Goal: Transaction & Acquisition: Purchase product/service

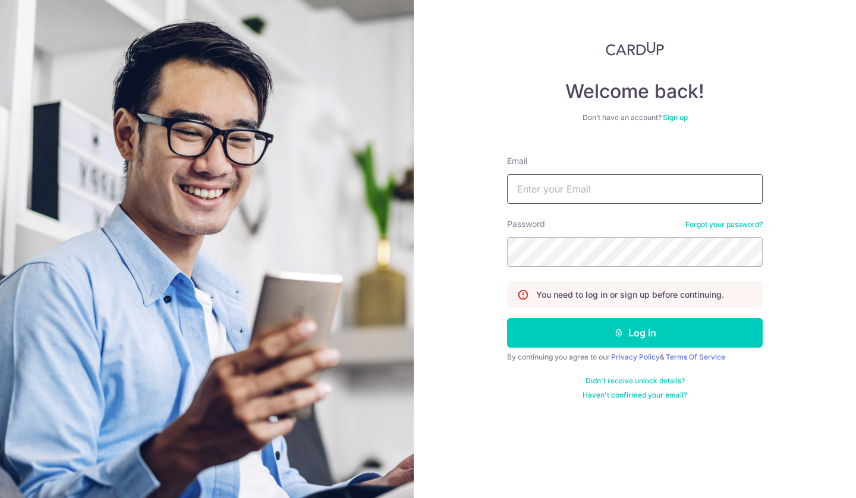
click at [568, 190] on input "Email" at bounding box center [635, 189] width 256 height 30
type input "[PERSON_NAME][EMAIL_ADDRESS][DOMAIN_NAME]"
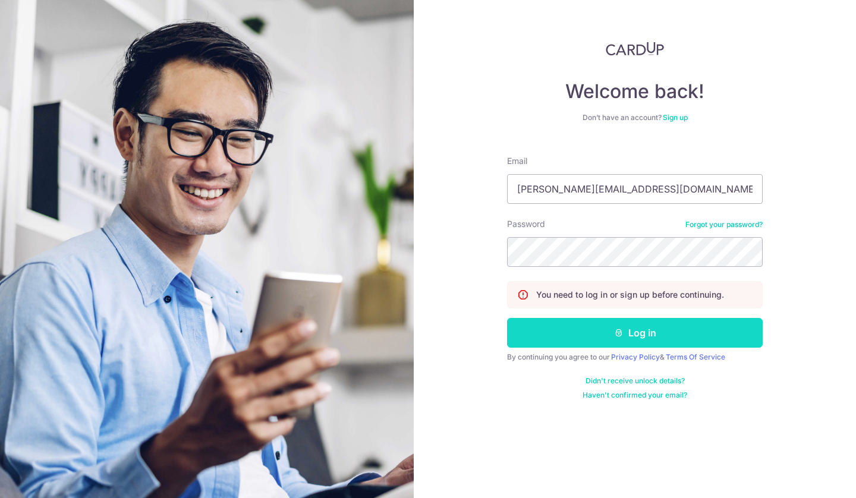
click at [613, 331] on button "Log in" at bounding box center [635, 333] width 256 height 30
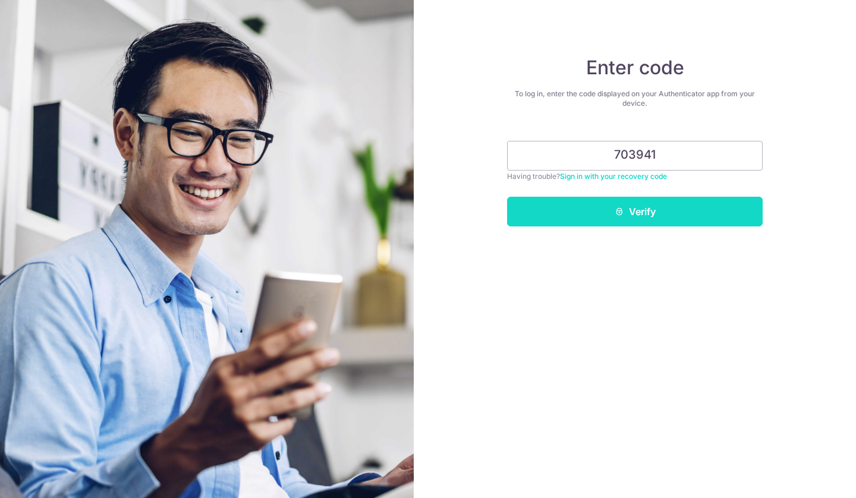
type input "703941"
click at [645, 215] on button "Verify" at bounding box center [635, 212] width 256 height 30
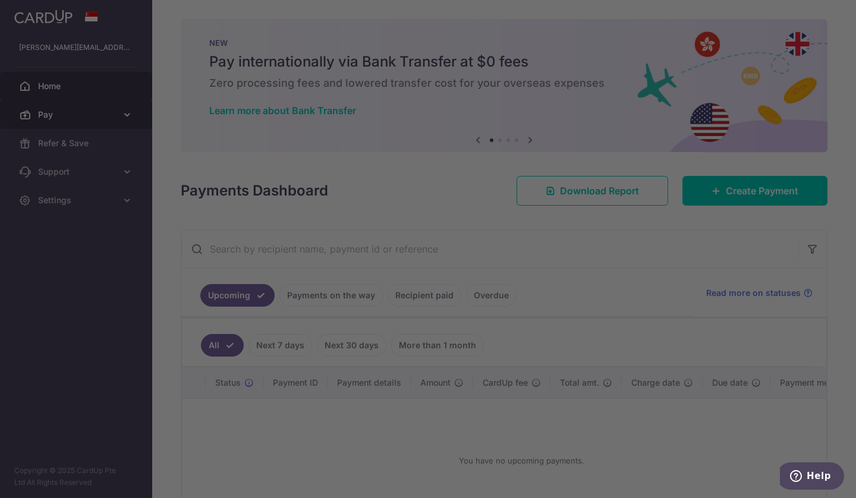
click at [125, 111] on div at bounding box center [432, 251] width 864 height 503
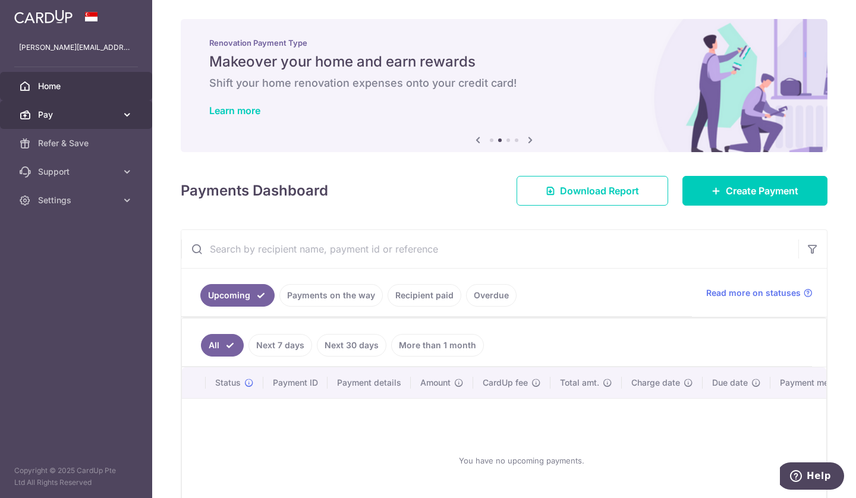
click at [128, 113] on icon at bounding box center [127, 115] width 12 height 12
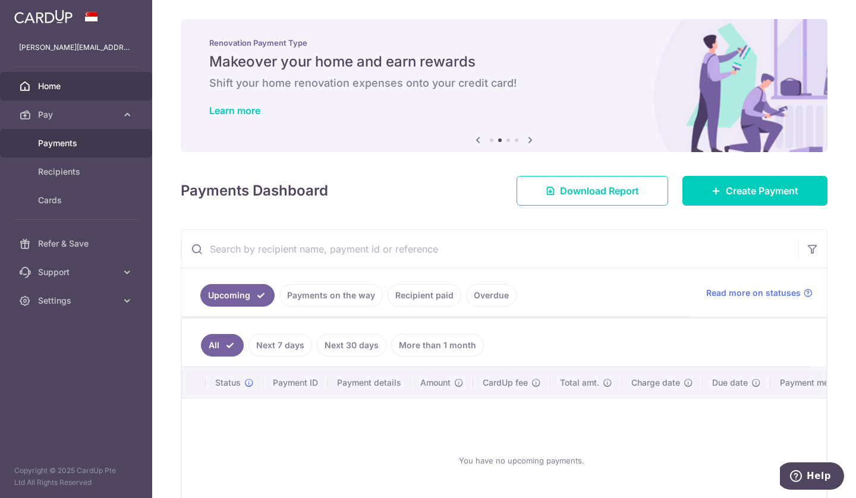
click at [73, 148] on span "Payments" at bounding box center [77, 143] width 78 height 12
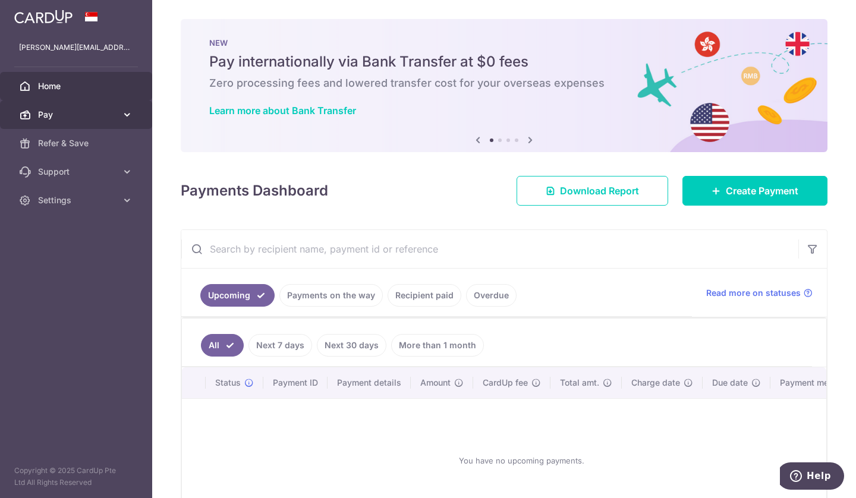
click at [127, 114] on icon at bounding box center [127, 115] width 12 height 12
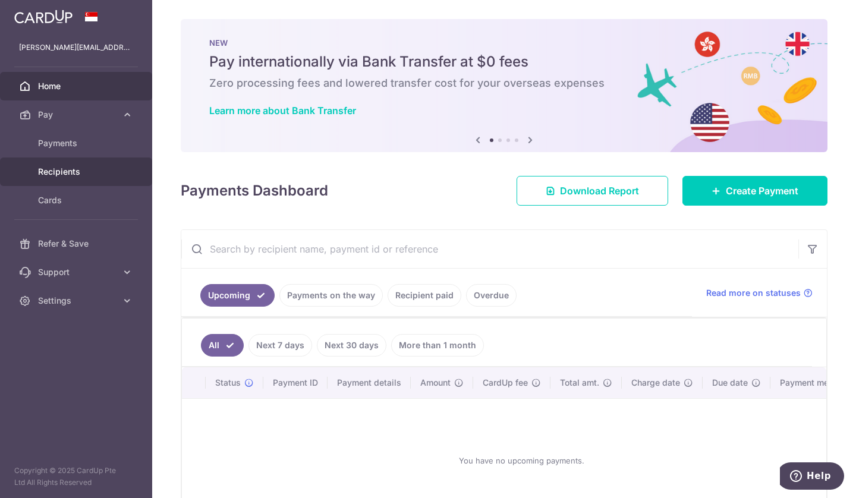
click at [79, 177] on span "Recipients" at bounding box center [77, 172] width 78 height 12
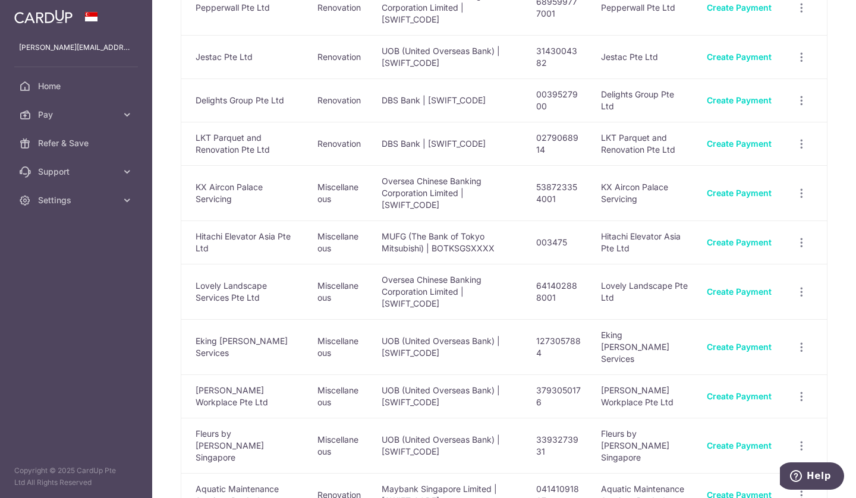
scroll to position [306, 0]
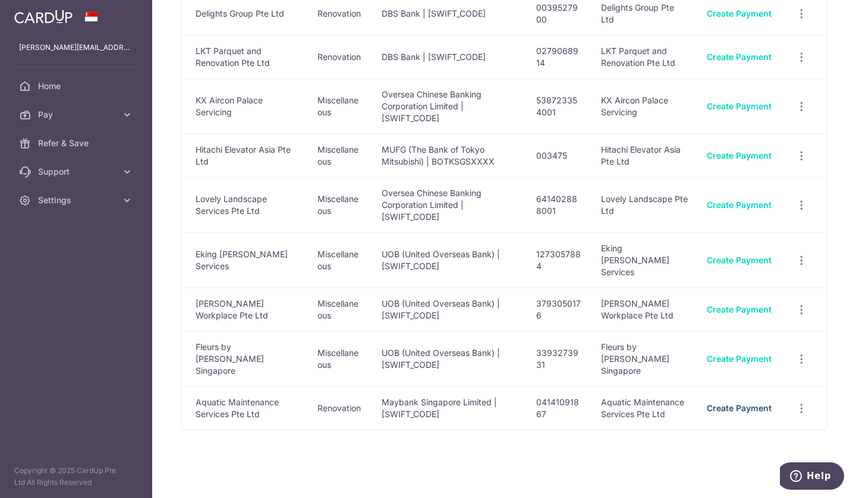
click at [715, 403] on link "Create Payment" at bounding box center [739, 408] width 65 height 10
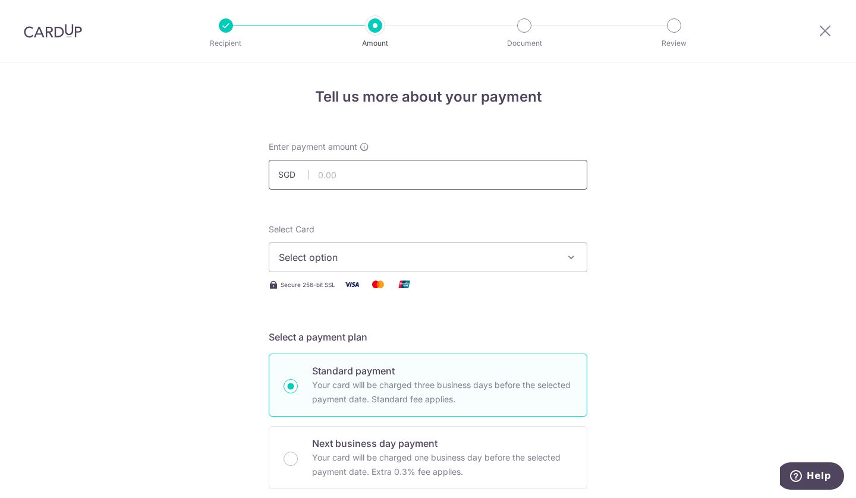
click at [470, 181] on input "text" at bounding box center [428, 175] width 319 height 30
type input "708.50"
click at [546, 262] on span "Select option" at bounding box center [417, 257] width 277 height 14
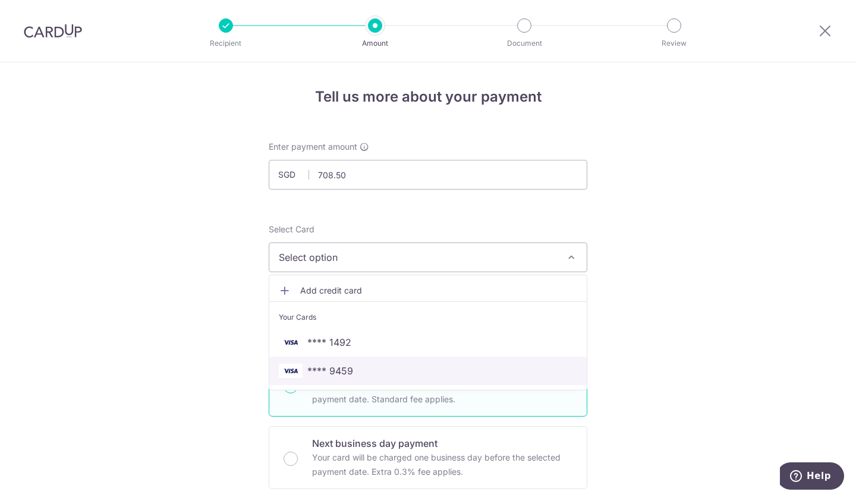
click at [414, 367] on span "**** 9459" at bounding box center [428, 371] width 298 height 14
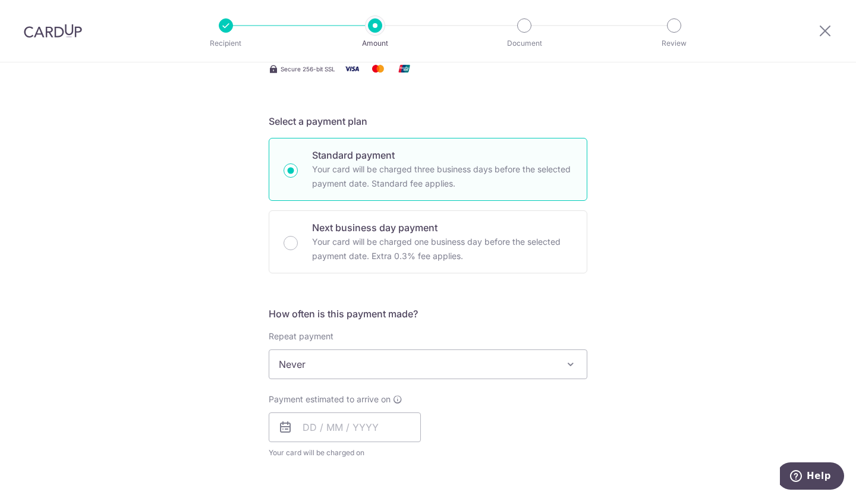
scroll to position [283, 0]
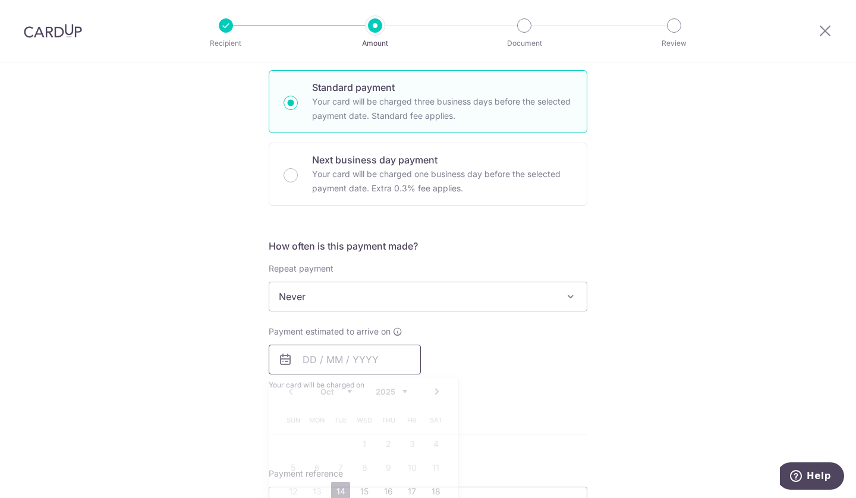
click at [381, 359] on input "text" at bounding box center [345, 360] width 152 height 30
click at [334, 491] on link "14" at bounding box center [340, 491] width 19 height 19
type input "[DATE]"
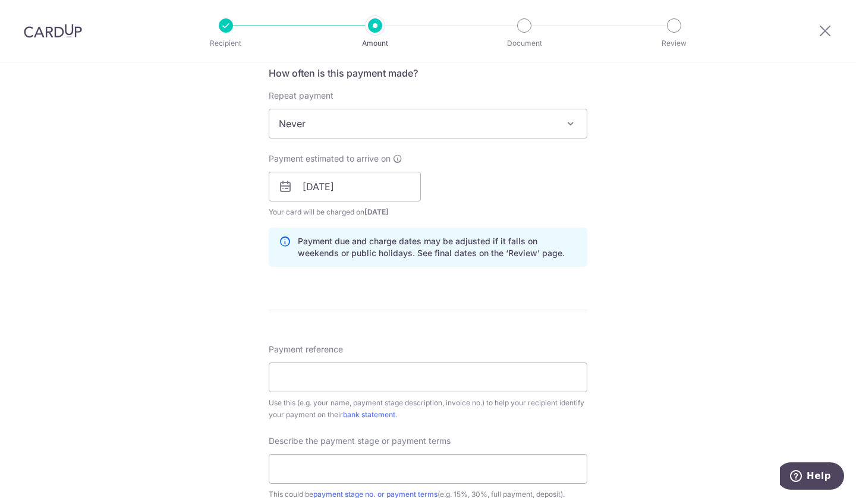
scroll to position [458, 0]
click at [389, 381] on input "Payment reference" at bounding box center [428, 376] width 319 height 30
type input "J1590925"
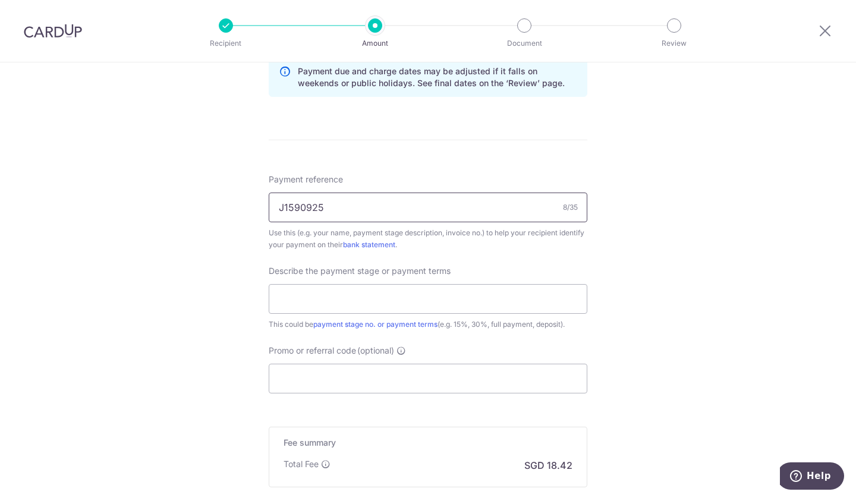
scroll to position [628, 0]
click at [407, 292] on input "text" at bounding box center [428, 298] width 319 height 30
type input "OCBC195"
click at [335, 383] on input "Promo or referral code (optional)" at bounding box center [428, 377] width 319 height 30
paste input "OCBC195"
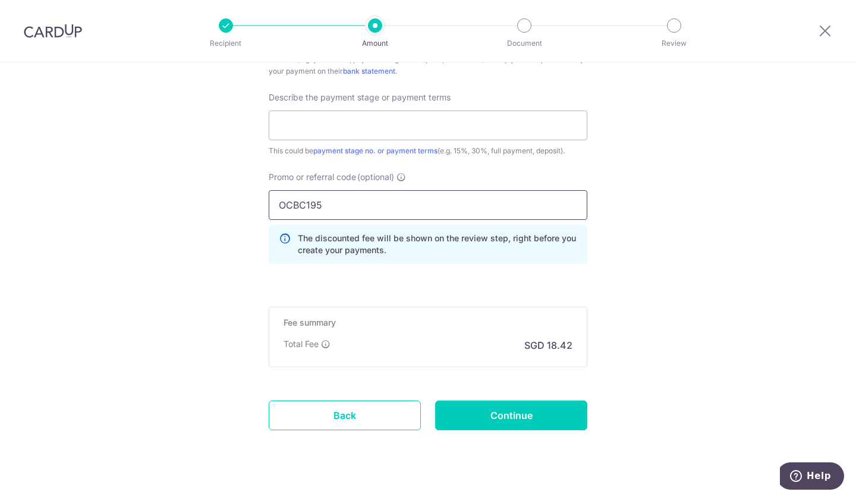
scroll to position [801, 0]
type input "OCBC195"
click at [487, 411] on input "Continue" at bounding box center [511, 414] width 152 height 30
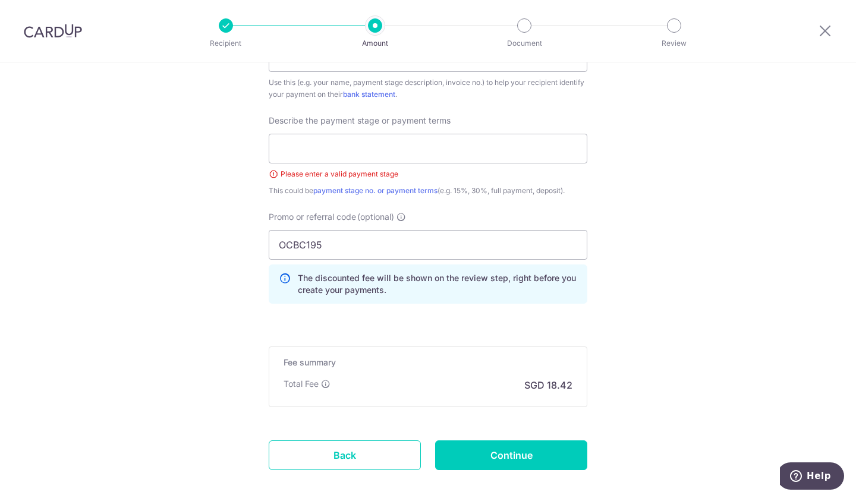
scroll to position [776, 0]
click at [407, 147] on input "text" at bounding box center [428, 149] width 319 height 30
type input "15TBC Ave"
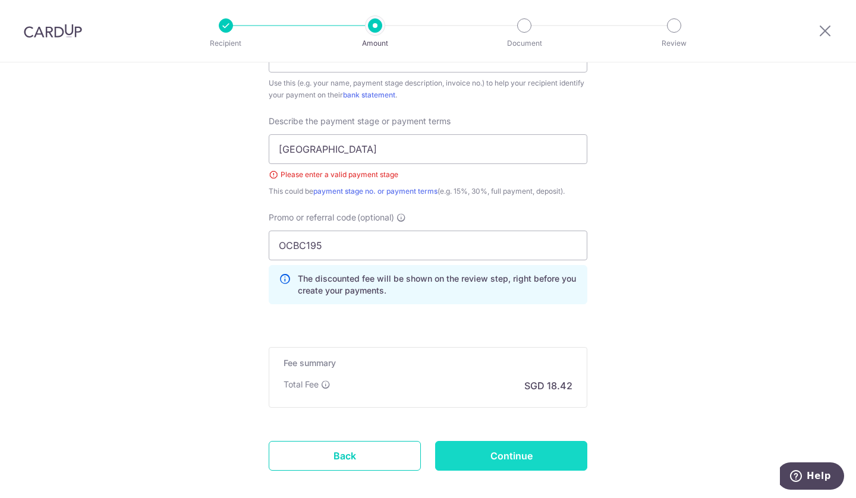
click at [496, 447] on input "Continue" at bounding box center [511, 456] width 152 height 30
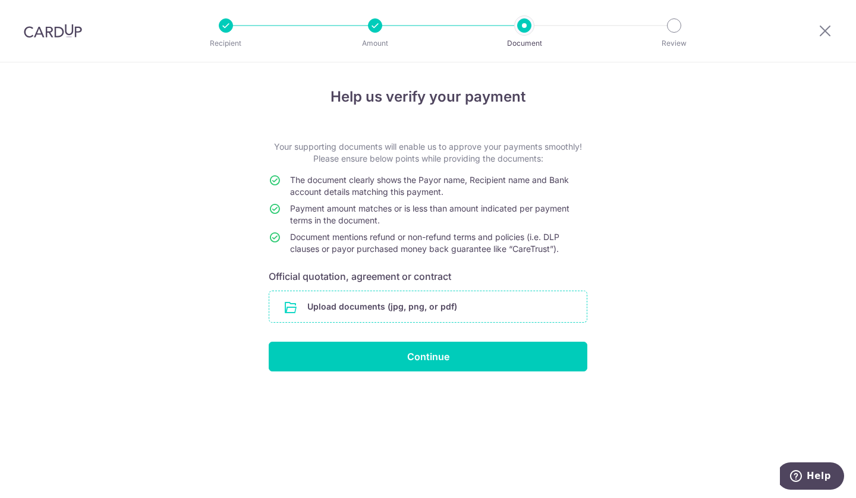
click at [417, 309] on input "file" at bounding box center [427, 306] width 317 height 31
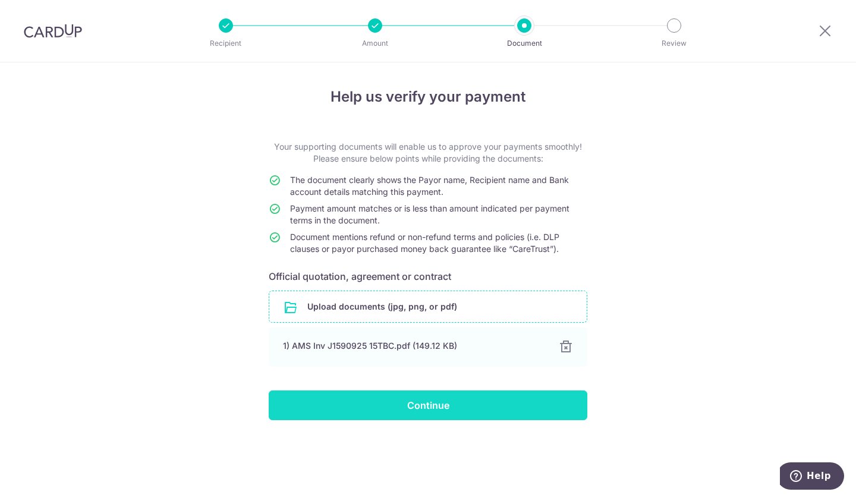
click at [415, 411] on input "Continue" at bounding box center [428, 405] width 319 height 30
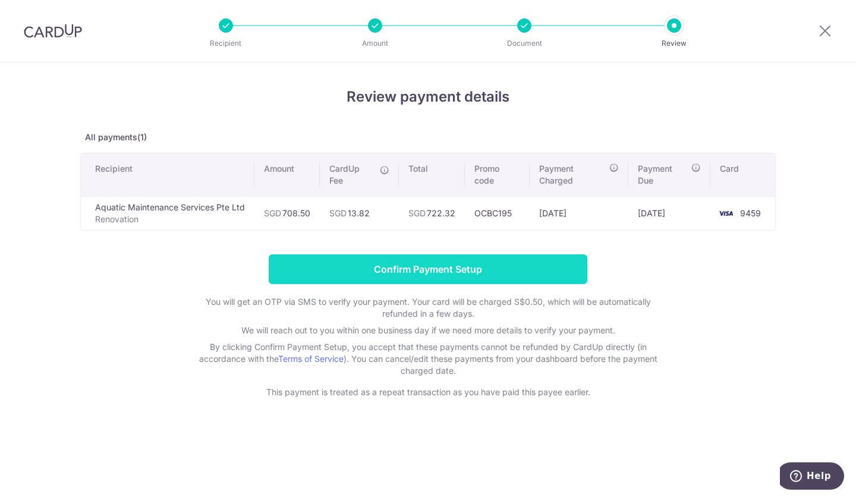
click at [428, 270] on input "Confirm Payment Setup" at bounding box center [428, 269] width 319 height 30
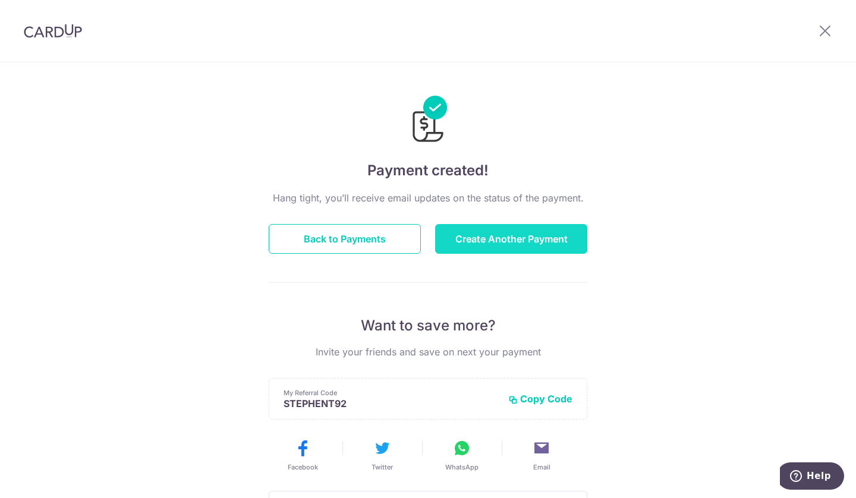
click at [502, 235] on button "Create Another Payment" at bounding box center [511, 239] width 152 height 30
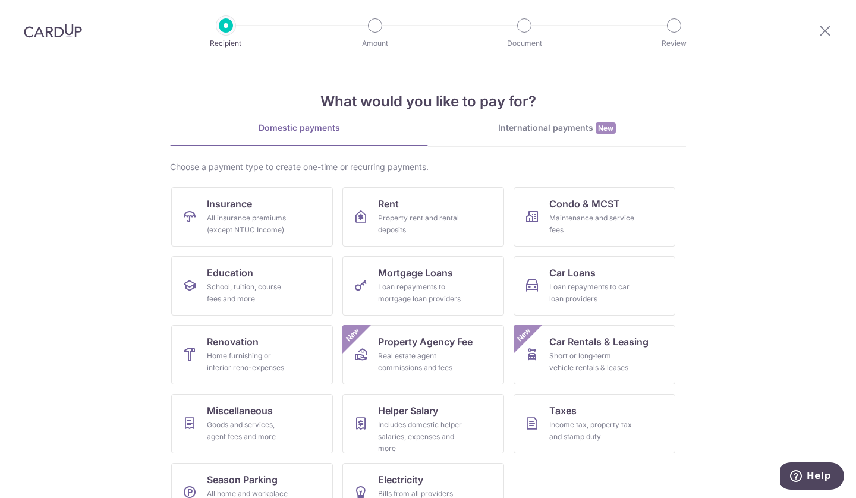
click at [65, 34] on img at bounding box center [53, 31] width 58 height 14
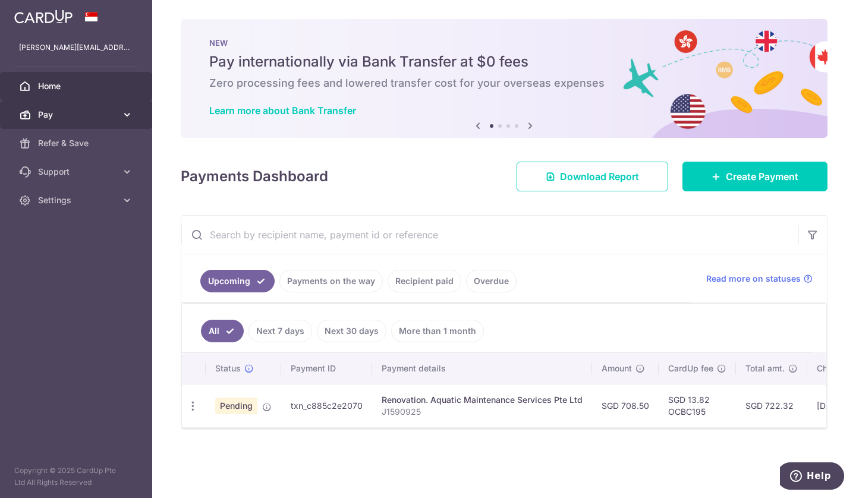
click at [124, 111] on icon at bounding box center [127, 115] width 12 height 12
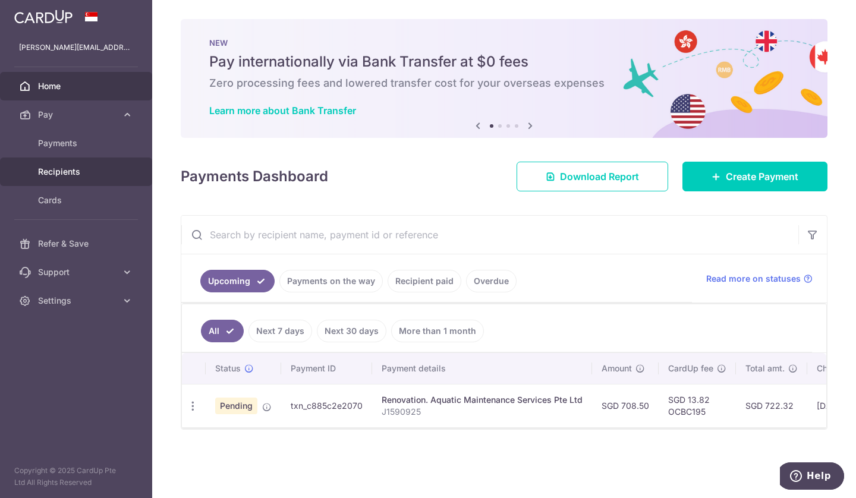
click at [81, 165] on link "Recipients" at bounding box center [76, 171] width 152 height 29
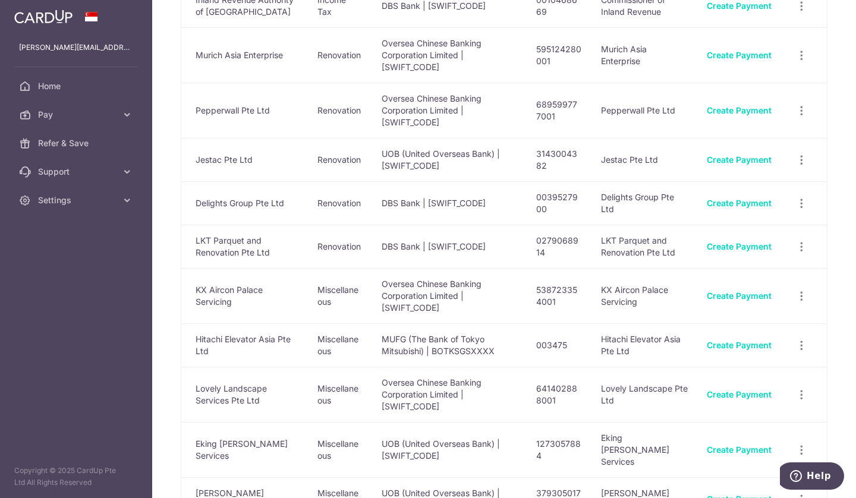
scroll to position [118, 0]
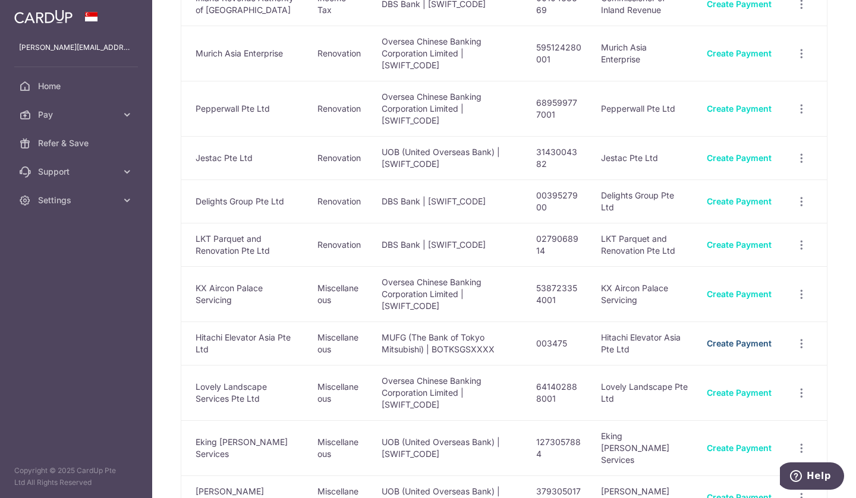
click at [739, 348] on link "Create Payment" at bounding box center [739, 343] width 65 height 10
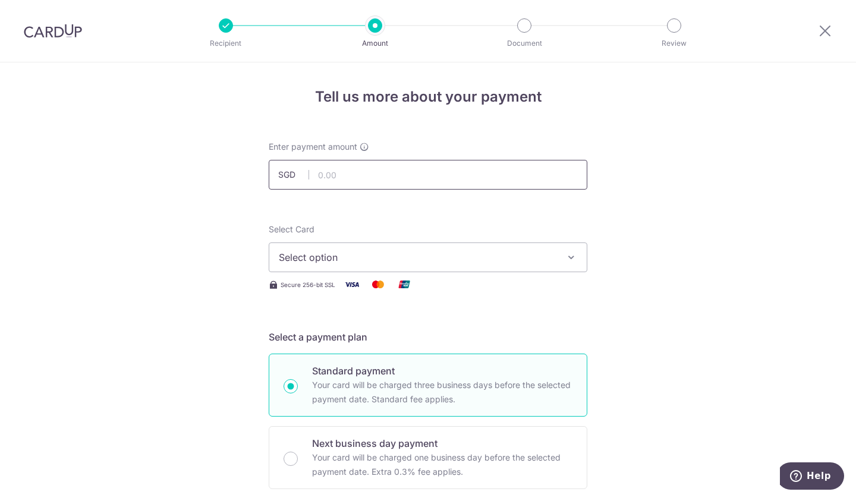
click at [400, 167] on input "text" at bounding box center [428, 175] width 319 height 30
type input "736.84"
click at [518, 263] on span "Select option" at bounding box center [417, 257] width 277 height 14
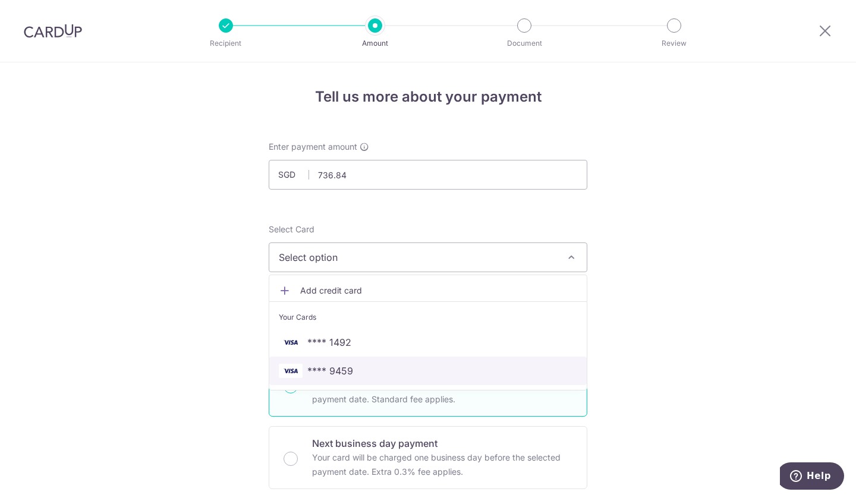
click at [380, 369] on span "**** 9459" at bounding box center [428, 371] width 298 height 14
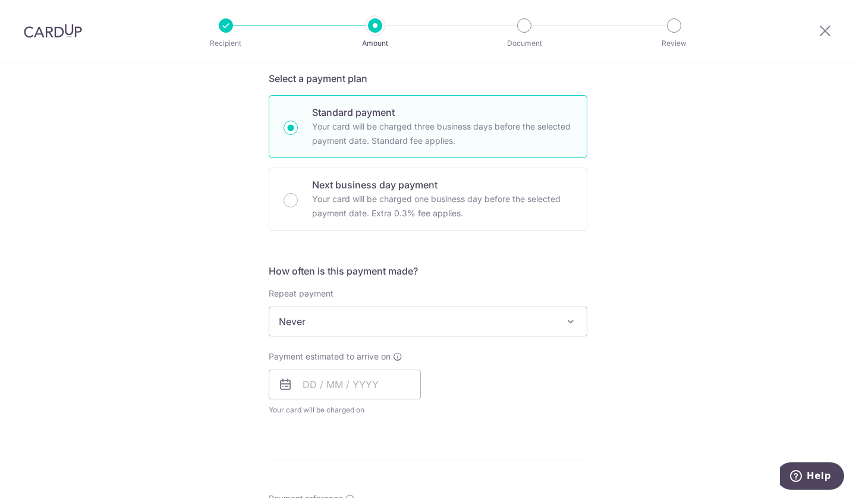
scroll to position [259, 0]
click at [391, 386] on input "text" at bounding box center [345, 384] width 152 height 30
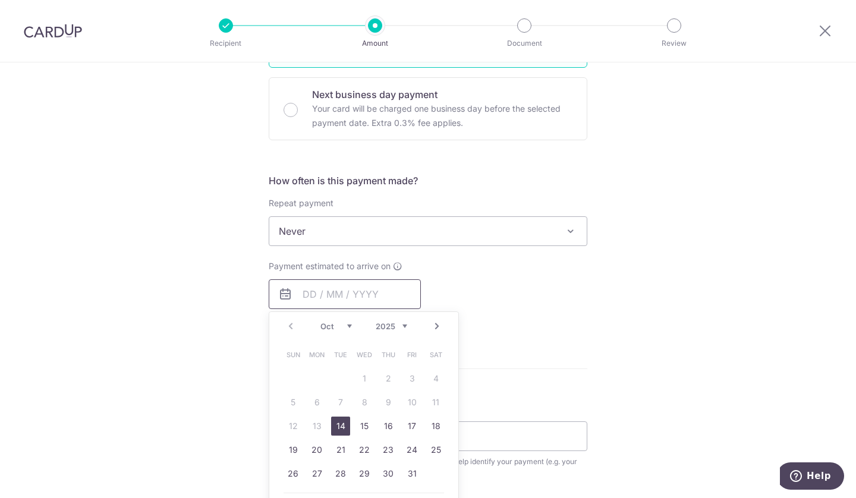
scroll to position [349, 0]
click at [334, 426] on link "14" at bounding box center [340, 425] width 19 height 19
type input "[DATE]"
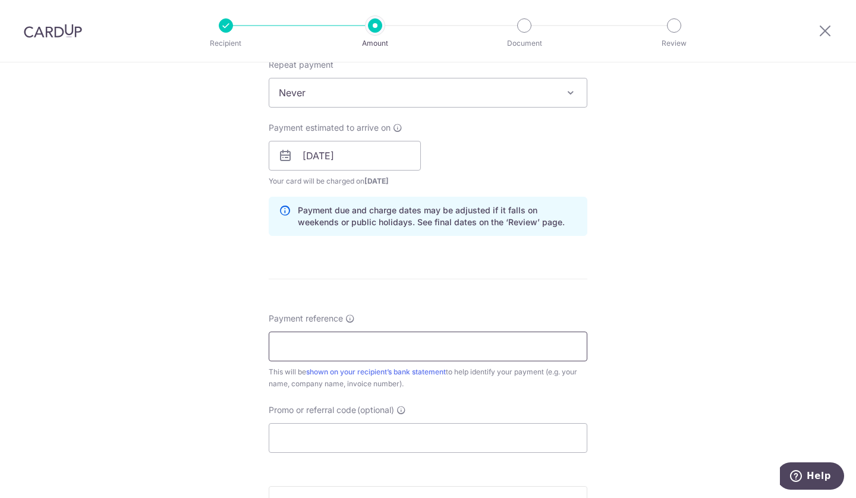
scroll to position [488, 0]
click at [340, 343] on input "Payment reference" at bounding box center [428, 346] width 319 height 30
type input "Inv FV92173547"
click at [379, 444] on input "Promo or referral code (optional)" at bounding box center [428, 437] width 319 height 30
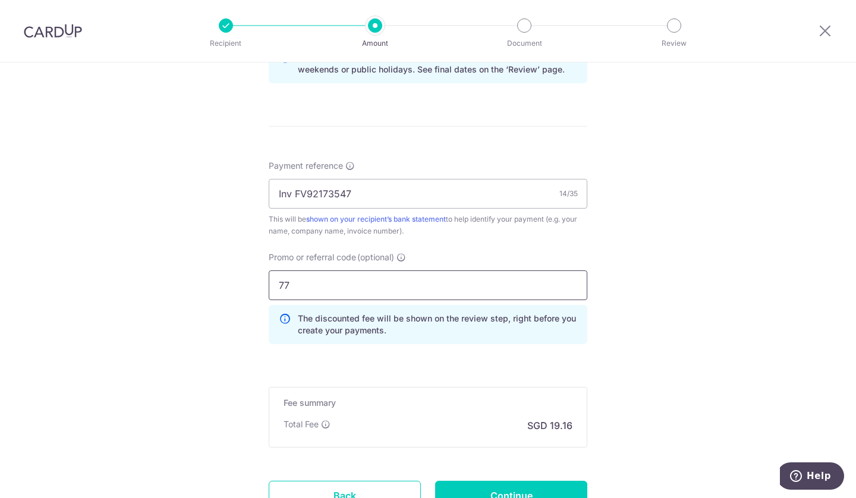
scroll to position [644, 0]
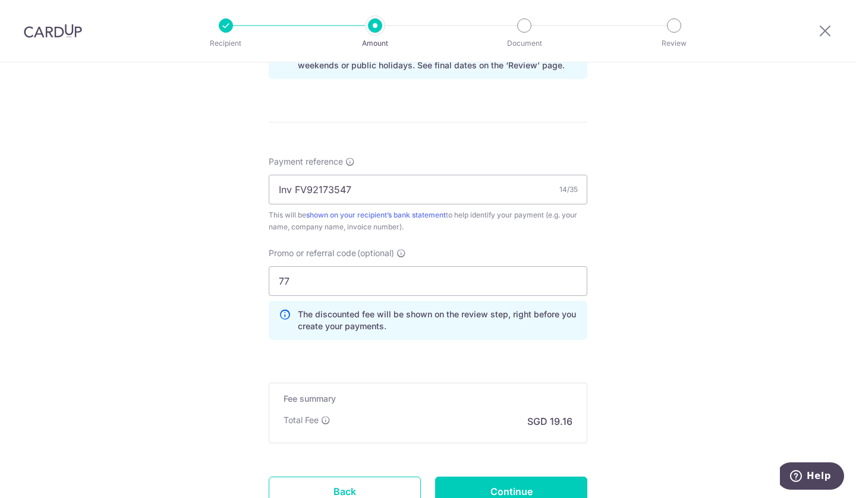
click at [651, 302] on div "Tell us more about your payment Enter payment amount SGD 736.84 736.84 Select C…" at bounding box center [428, 6] width 856 height 1177
click at [320, 281] on input "77" at bounding box center [428, 281] width 319 height 30
type input "7"
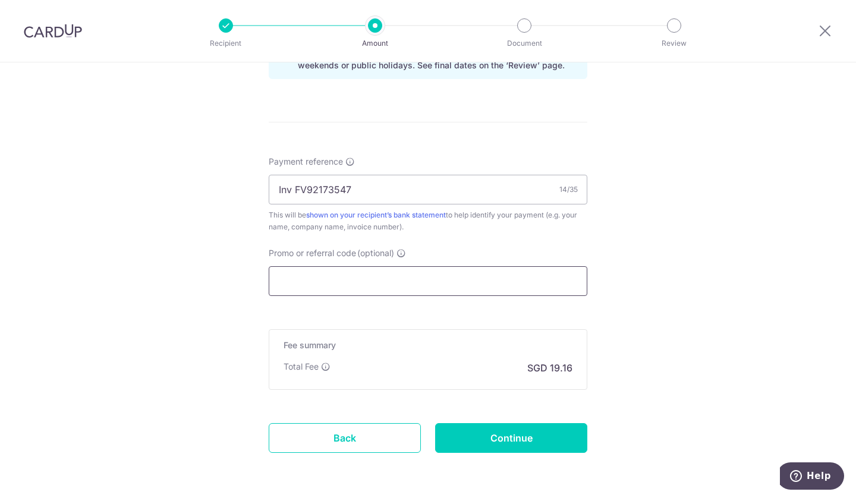
click at [315, 267] on input "Promo or referral code (optional)" at bounding box center [428, 281] width 319 height 30
click at [311, 275] on input "Promo or referral code (optional)" at bounding box center [428, 281] width 319 height 30
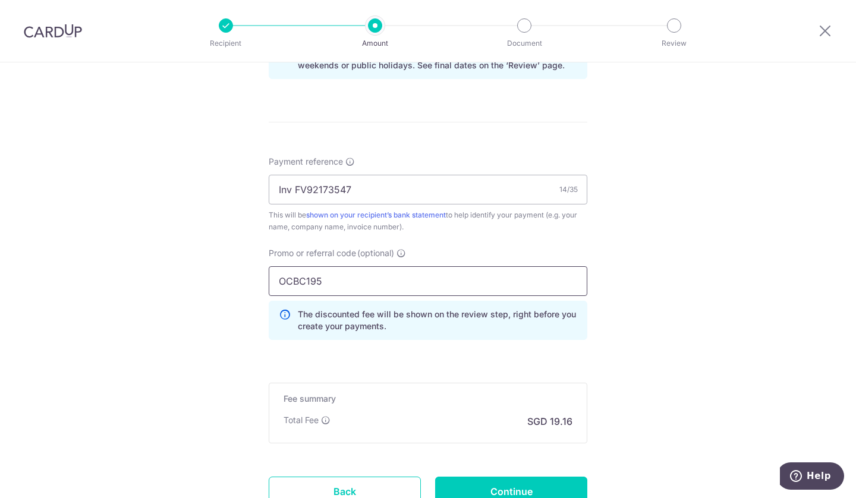
type input "OCBC195"
click at [715, 357] on div "Tell us more about your payment Enter payment amount SGD 736.84 736.84 Select C…" at bounding box center [428, 6] width 856 height 1177
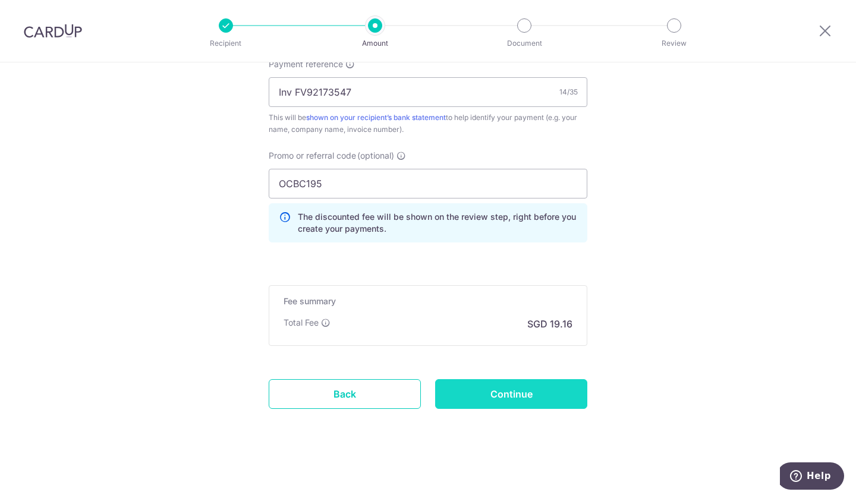
click at [521, 399] on input "Continue" at bounding box center [511, 394] width 152 height 30
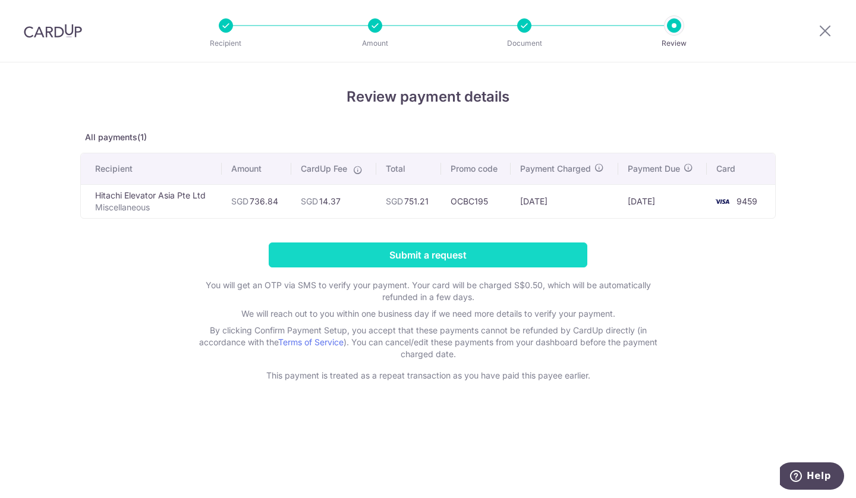
click at [442, 252] on input "Submit a request" at bounding box center [428, 254] width 319 height 25
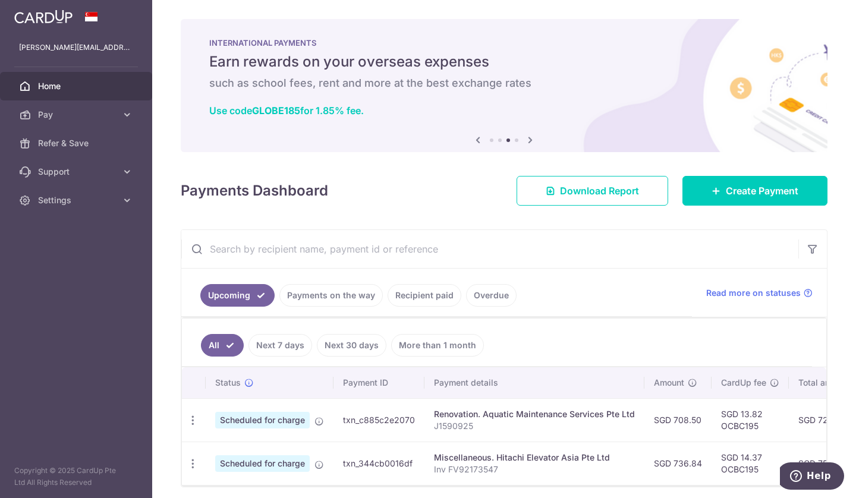
scroll to position [51, 0]
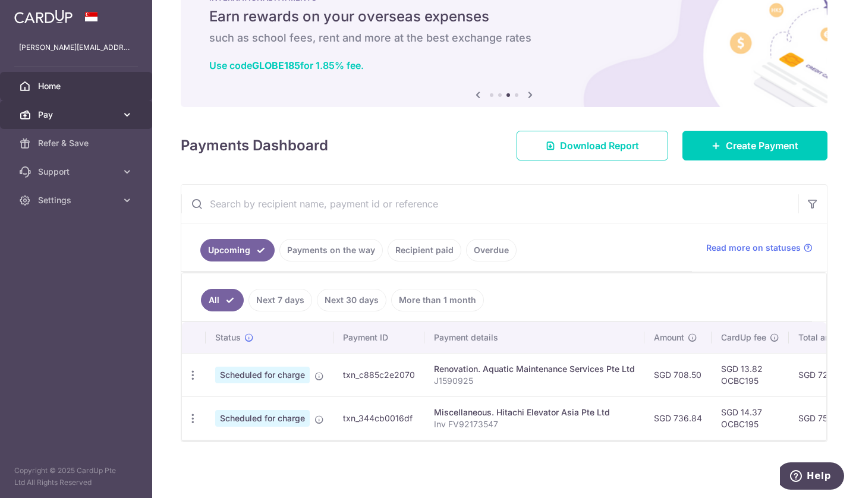
click at [125, 113] on icon at bounding box center [127, 115] width 12 height 12
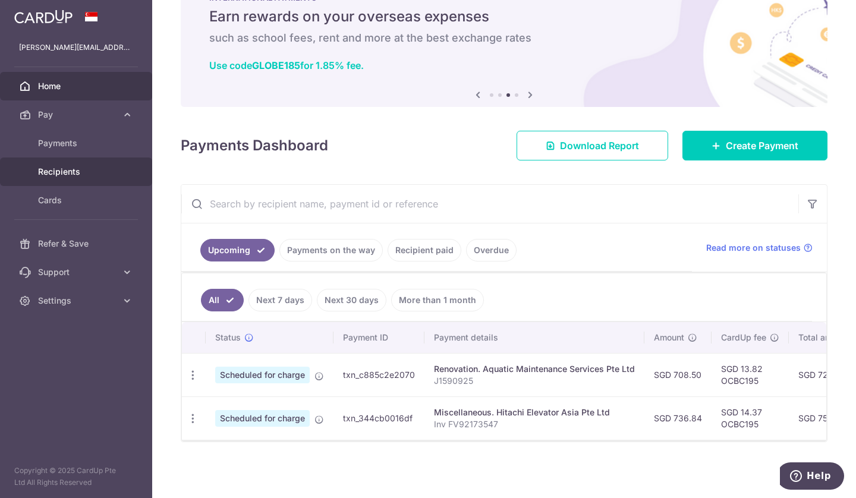
click at [93, 166] on span "Recipients" at bounding box center [77, 172] width 78 height 12
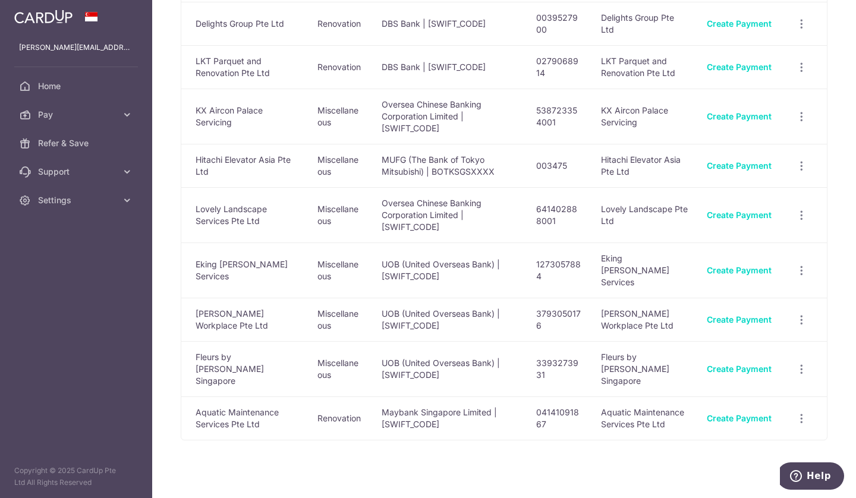
scroll to position [306, 0]
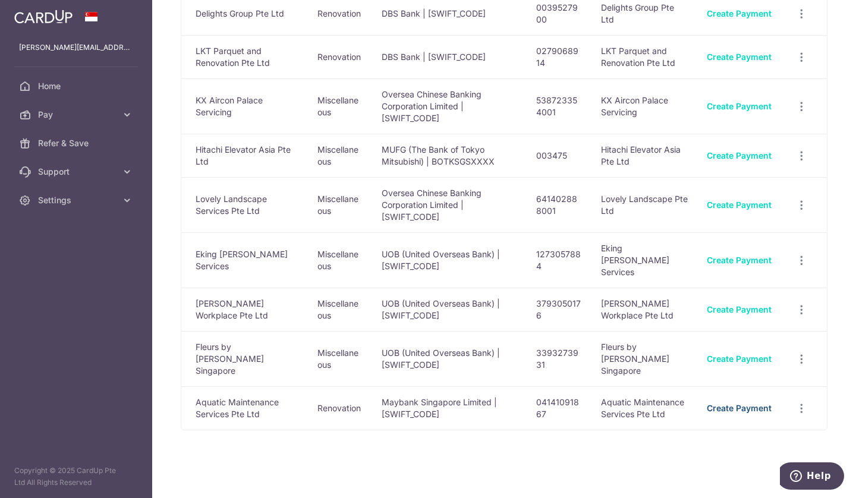
click at [739, 403] on link "Create Payment" at bounding box center [739, 408] width 65 height 10
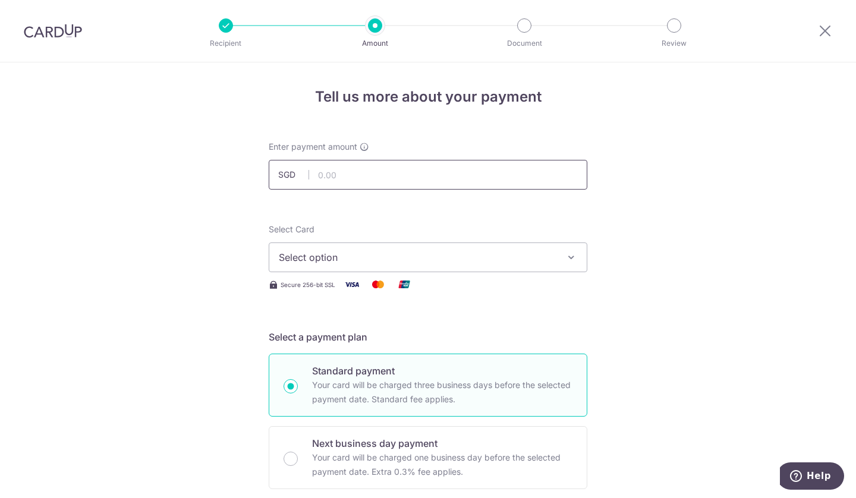
click at [389, 176] on input "text" at bounding box center [428, 175] width 319 height 30
type input "381.50"
click at [490, 261] on span "Select option" at bounding box center [417, 257] width 277 height 14
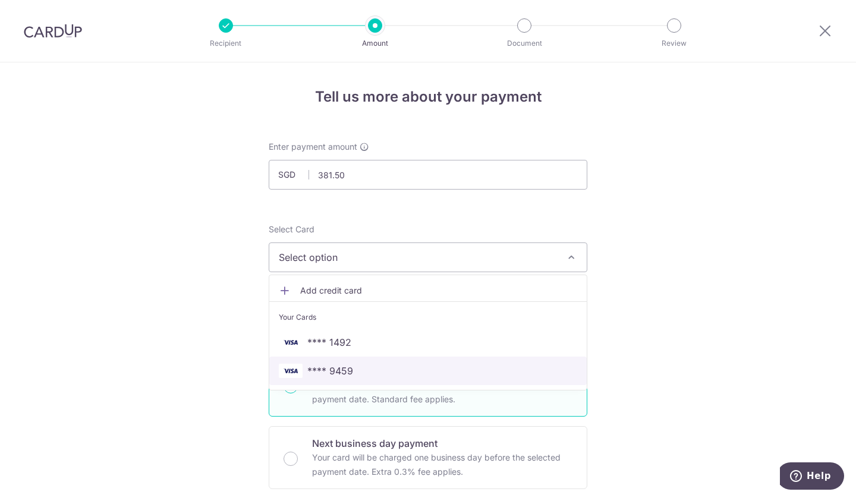
click at [356, 369] on span "**** 9459" at bounding box center [428, 371] width 298 height 14
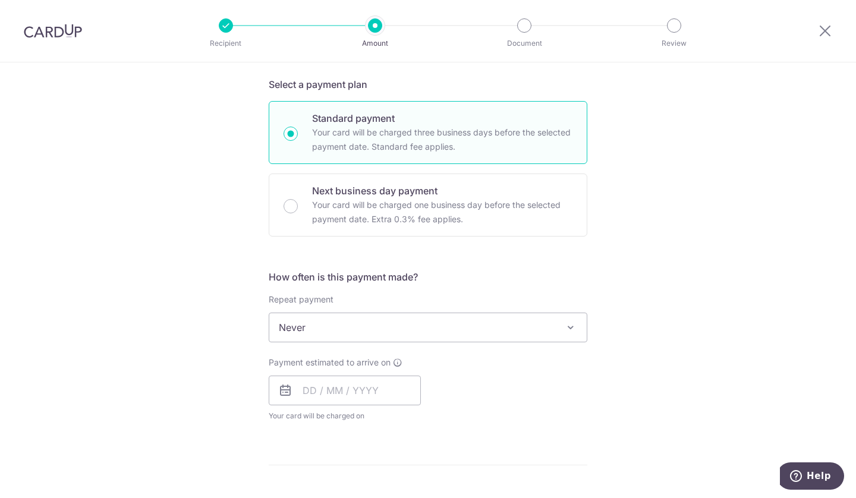
scroll to position [253, 0]
click at [362, 396] on input "text" at bounding box center [345, 390] width 152 height 30
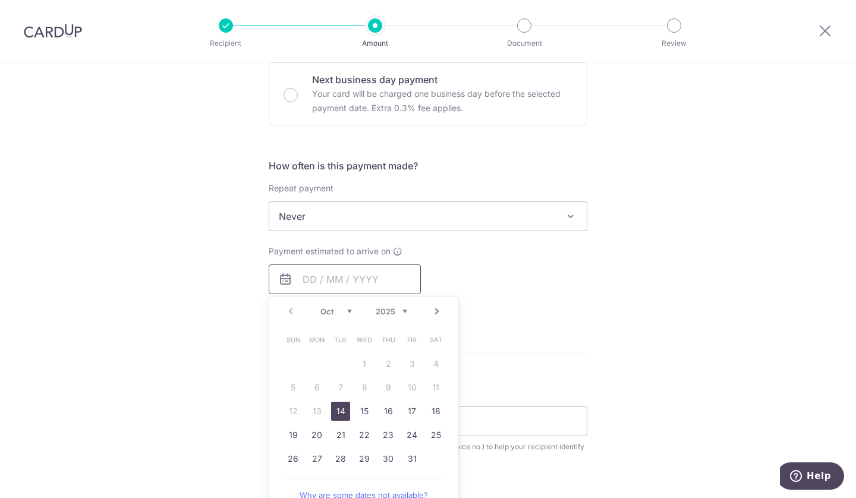
scroll to position [364, 0]
click at [334, 414] on link "14" at bounding box center [340, 410] width 19 height 19
type input "[DATE]"
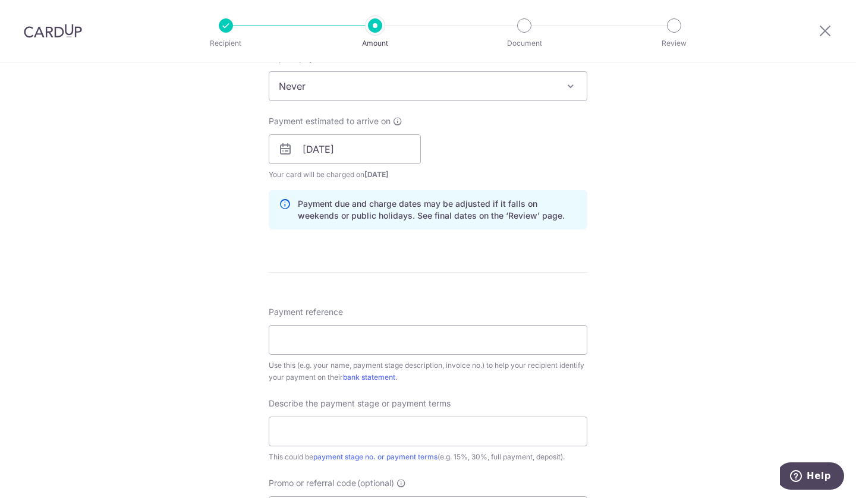
scroll to position [494, 0]
click at [319, 332] on input "Payment reference" at bounding box center [428, 339] width 319 height 30
type input "Inv M1080925"
click at [314, 436] on input "text" at bounding box center [428, 431] width 319 height 30
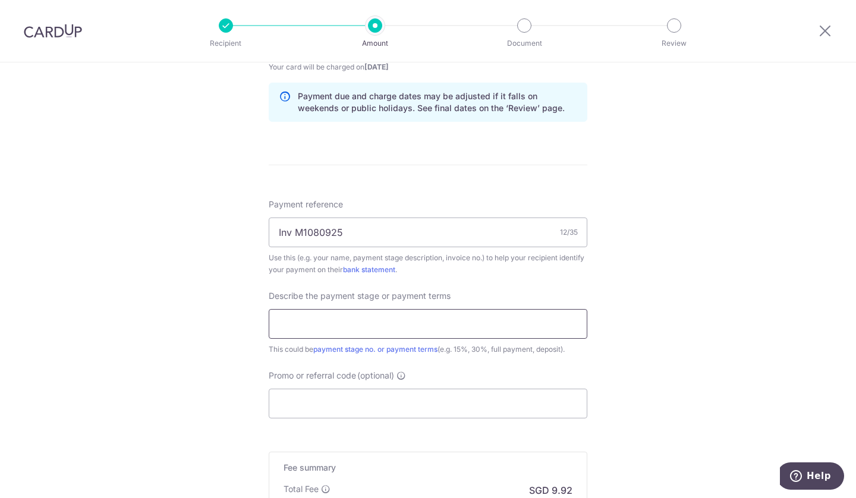
scroll to position [607, 0]
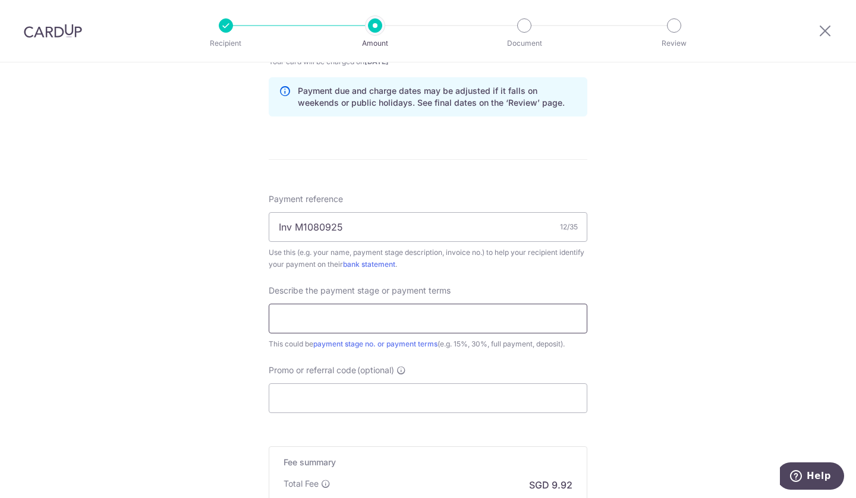
click at [503, 319] on input "text" at bounding box center [428, 319] width 319 height 30
type input "357B HollandRd / 15 TBC Ave"
click at [356, 394] on input "Promo or referral code (optional)" at bounding box center [428, 398] width 319 height 30
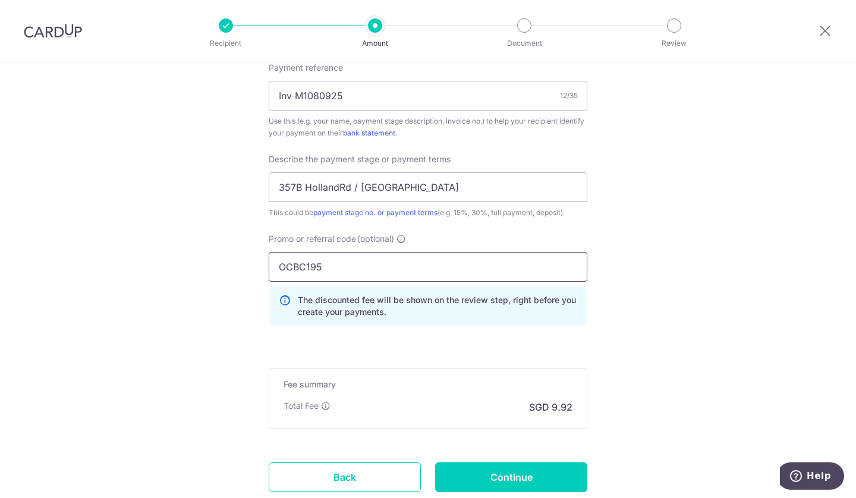
scroll to position [770, 0]
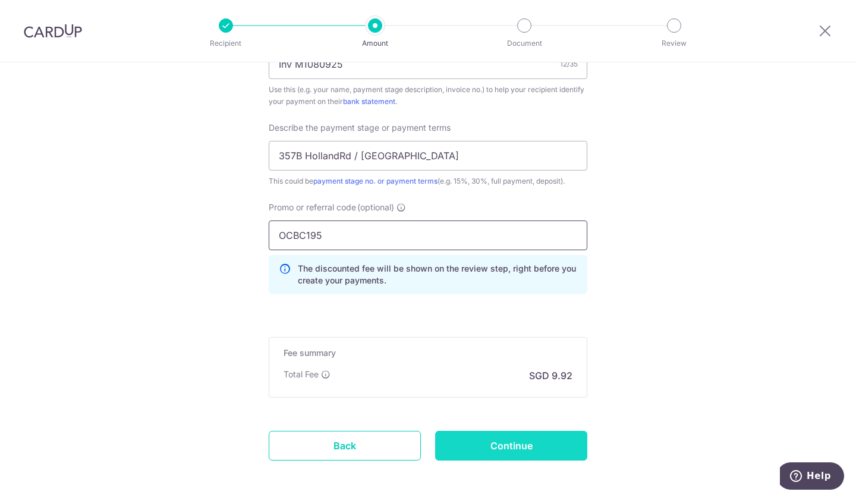
type input "OCBC195"
click at [510, 448] on input "Continue" at bounding box center [511, 446] width 152 height 30
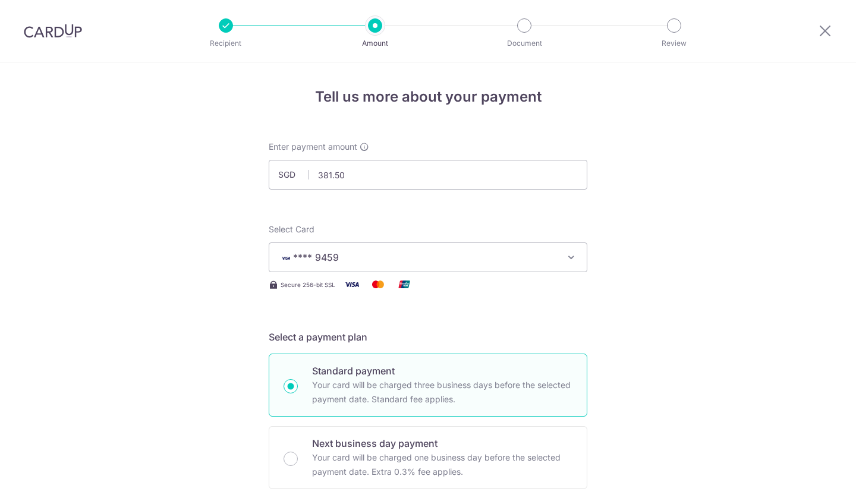
scroll to position [838, 0]
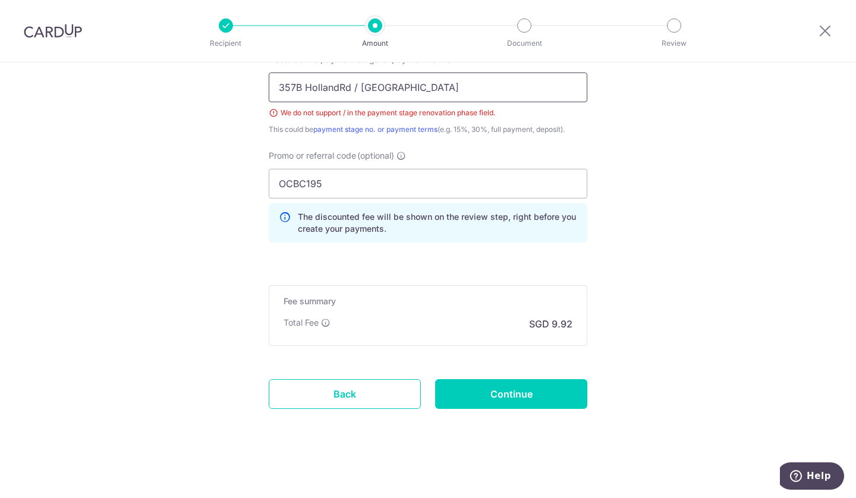
click at [348, 89] on input "357B HollandRd / 15 TBC Ave" at bounding box center [428, 87] width 319 height 30
type input "357B HollandRd n 15 TBC Ave"
click at [498, 389] on input "Continue" at bounding box center [511, 394] width 152 height 30
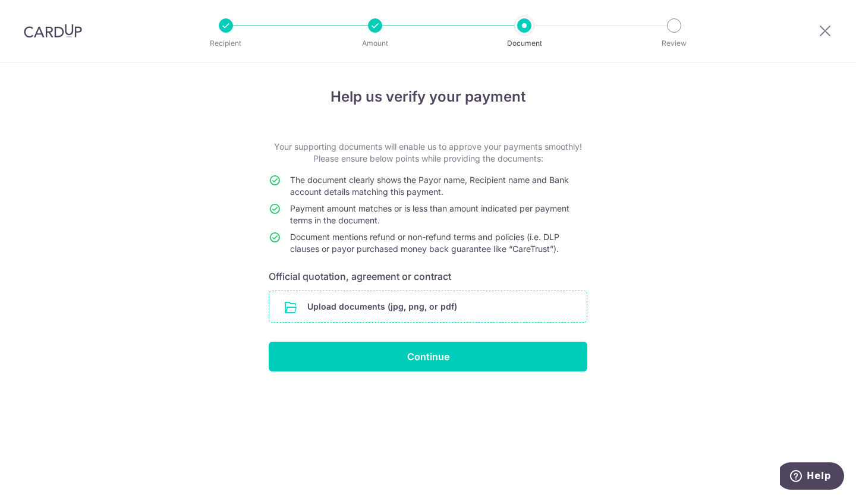
click at [426, 305] on input "file" at bounding box center [427, 306] width 317 height 31
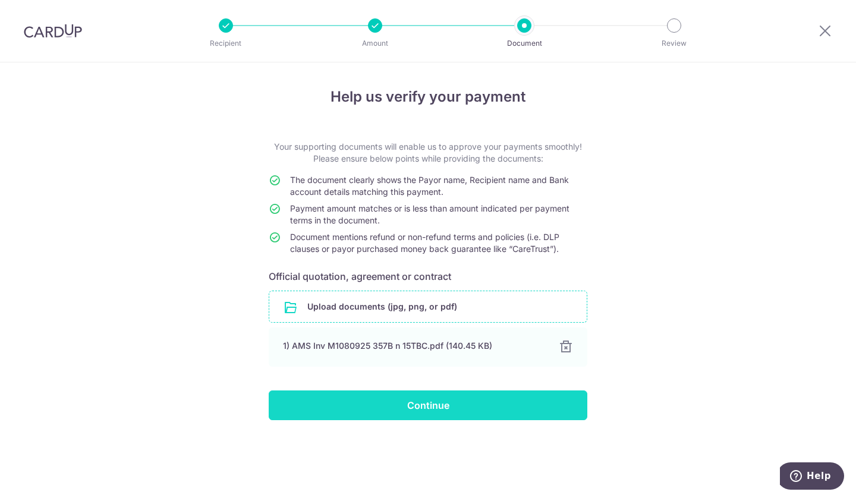
click at [433, 402] on input "Continue" at bounding box center [428, 405] width 319 height 30
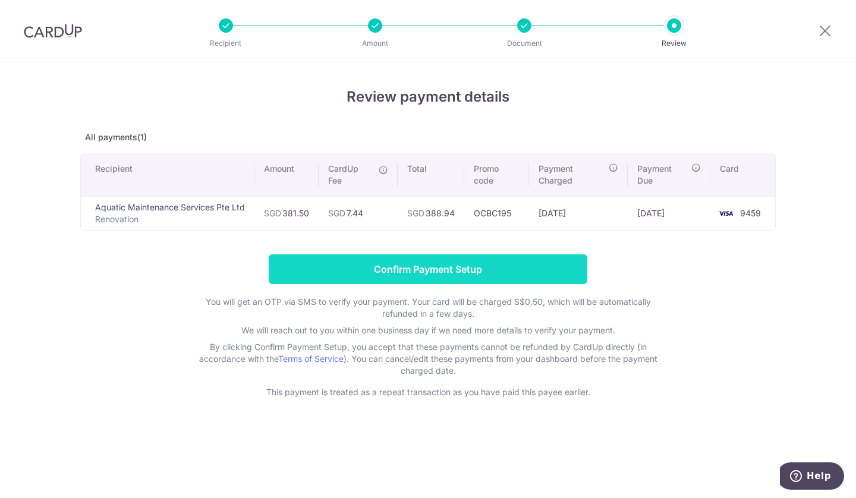
click at [436, 271] on input "Confirm Payment Setup" at bounding box center [428, 269] width 319 height 30
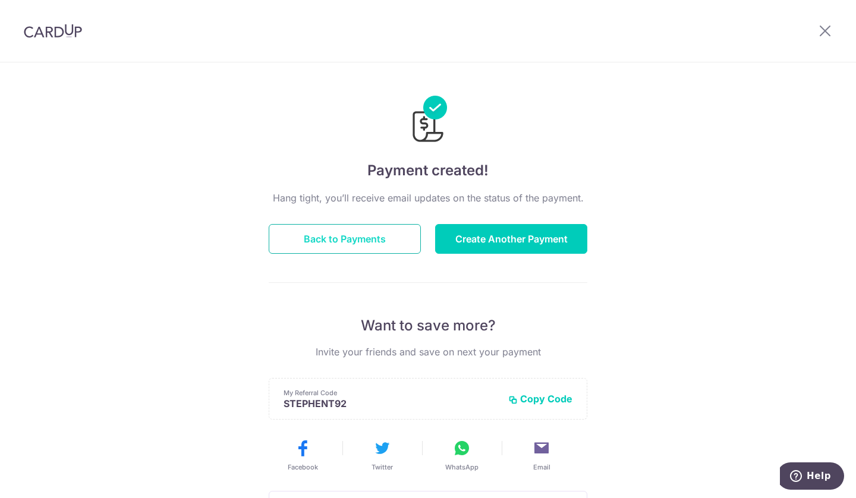
click at [330, 234] on button "Back to Payments" at bounding box center [345, 239] width 152 height 30
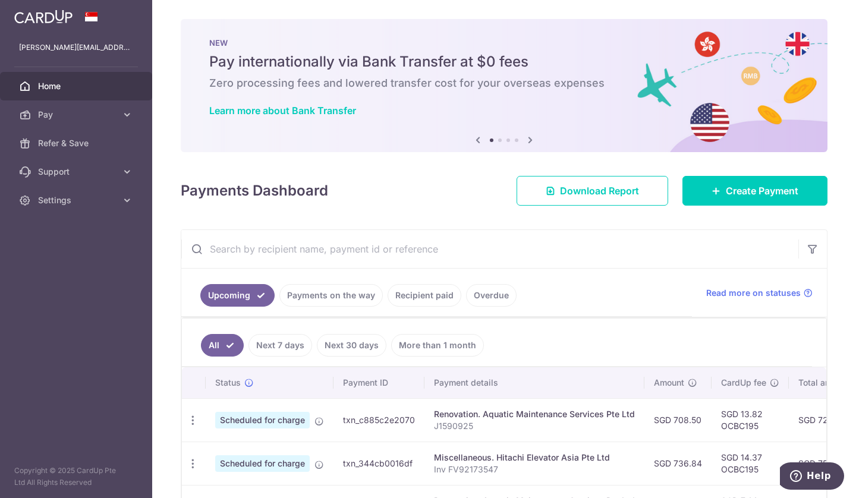
scroll to position [94, 0]
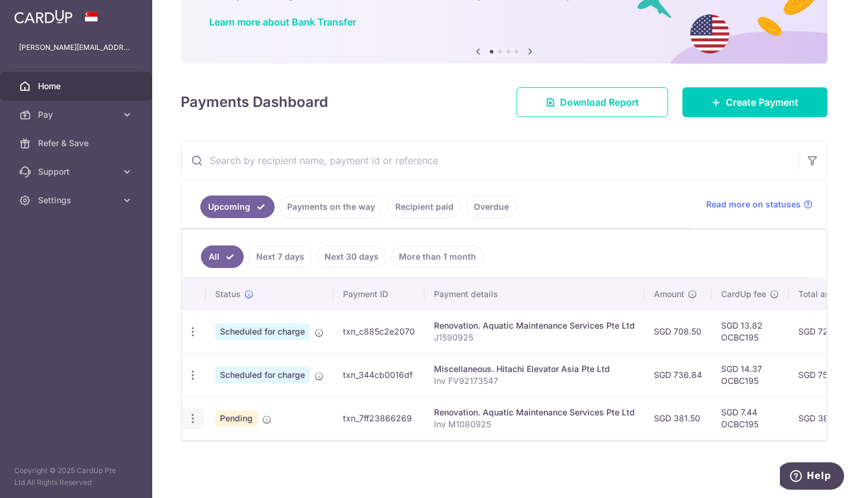
click at [192, 416] on icon "button" at bounding box center [193, 418] width 12 height 12
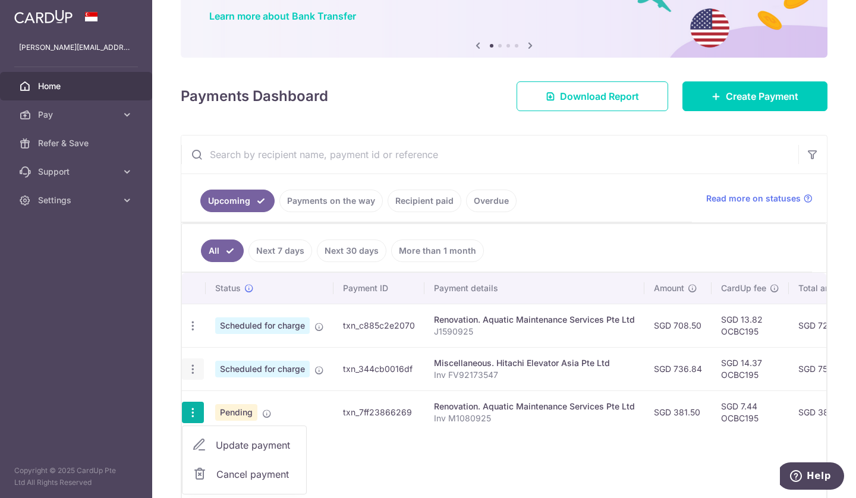
click at [191, 366] on icon "button" at bounding box center [193, 369] width 12 height 12
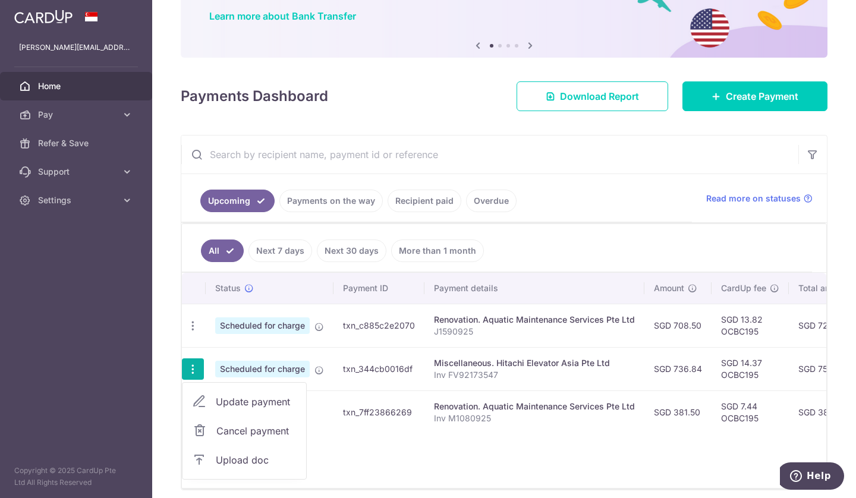
click at [336, 452] on div "Status Payment ID Payment details Amount CardUp fee Total amt. Charge date Due …" at bounding box center [504, 380] width 644 height 215
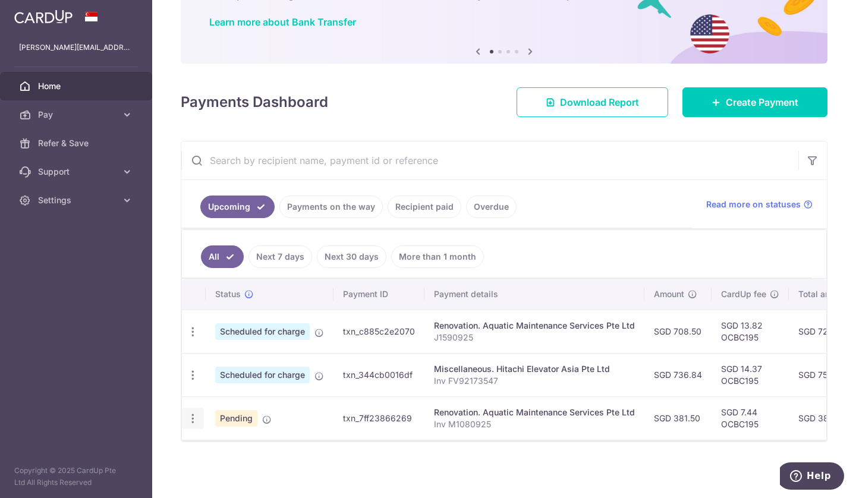
click at [196, 414] on icon "button" at bounding box center [193, 418] width 12 height 12
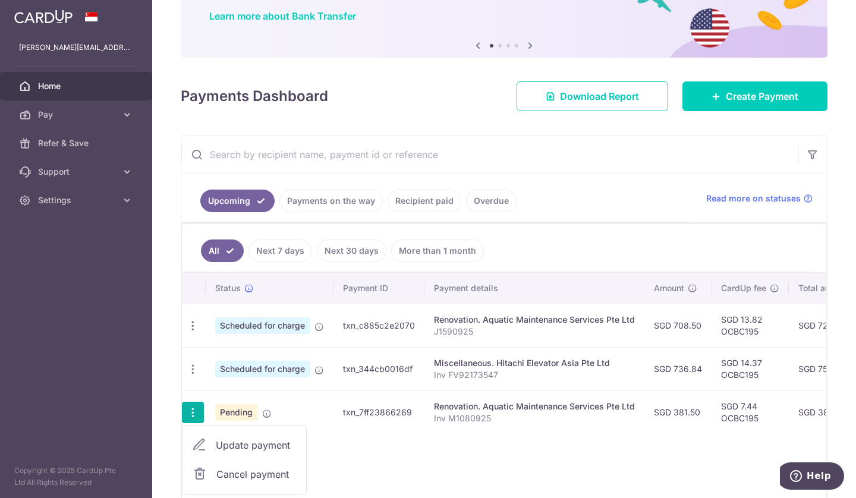
scroll to position [163, 0]
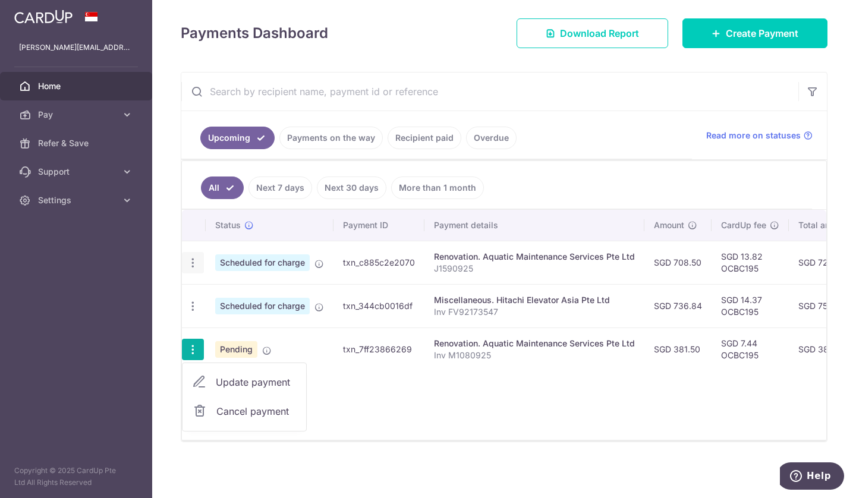
click at [190, 259] on icon "button" at bounding box center [193, 263] width 12 height 12
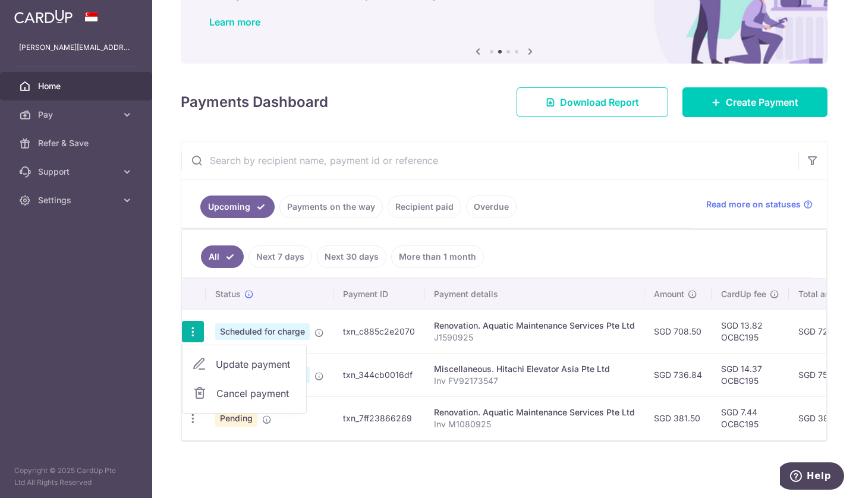
click at [145, 314] on aside "[PERSON_NAME][EMAIL_ADDRESS][DOMAIN_NAME] Home Pay Payments Recipients Cards Re…" at bounding box center [76, 249] width 152 height 498
click at [193, 369] on icon "button" at bounding box center [193, 375] width 12 height 12
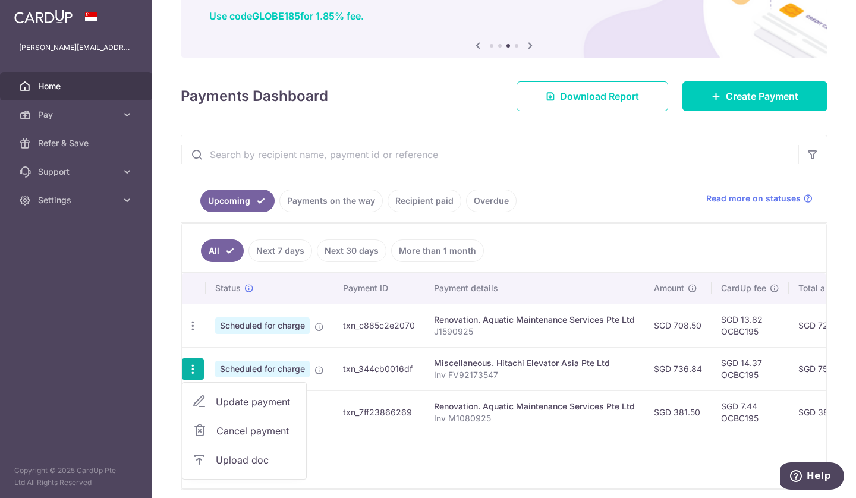
click at [356, 454] on div "Status Payment ID Payment details Amount CardUp fee Total amt. Charge date Due …" at bounding box center [504, 380] width 644 height 215
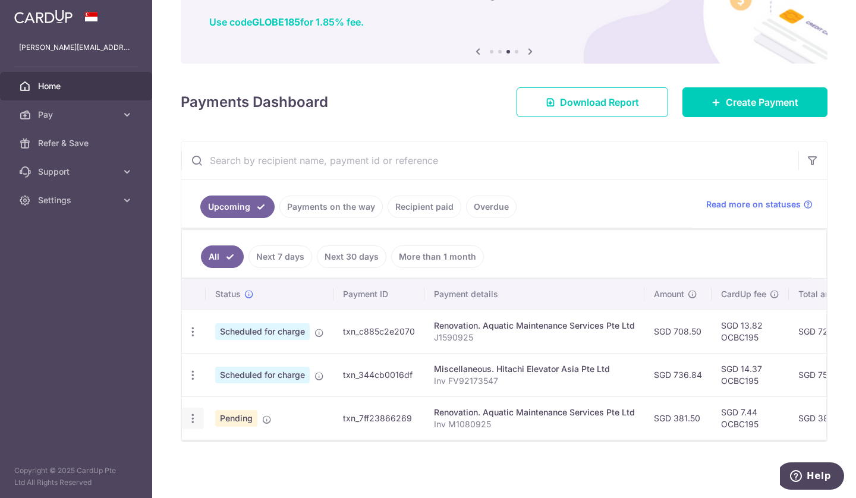
click at [191, 414] on icon "button" at bounding box center [193, 418] width 12 height 12
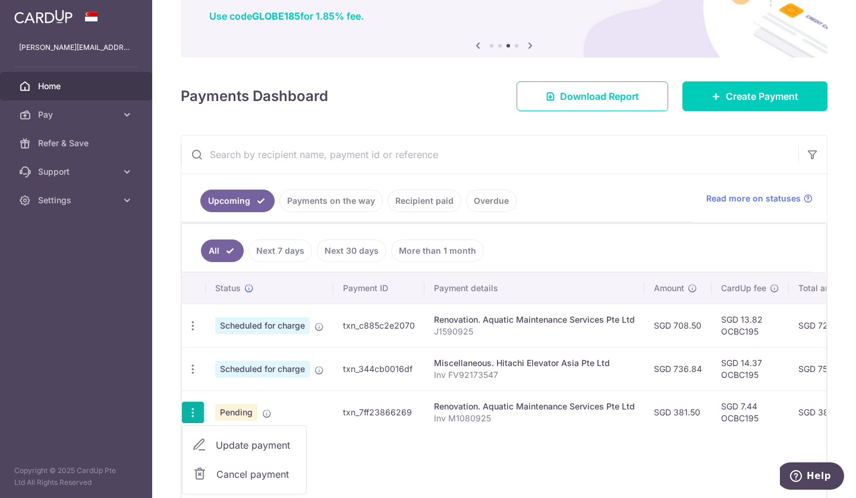
scroll to position [163, 0]
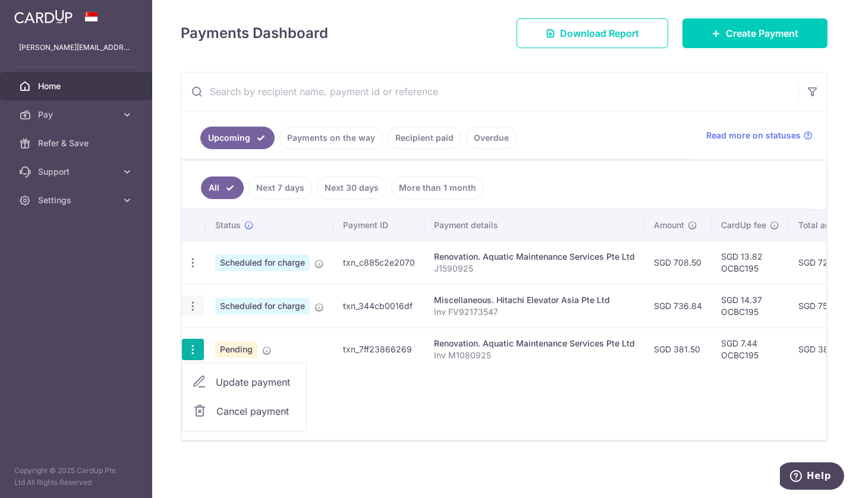
click at [191, 300] on icon "button" at bounding box center [193, 306] width 12 height 12
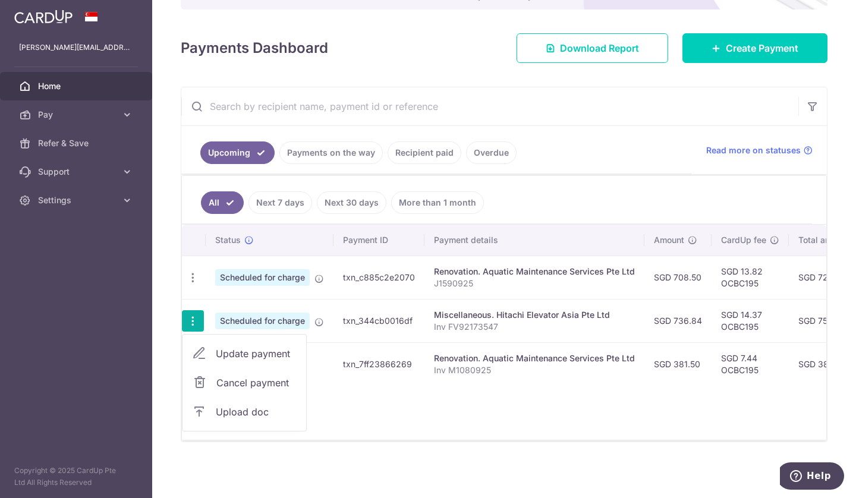
click at [128, 348] on aside "[PERSON_NAME][EMAIL_ADDRESS][DOMAIN_NAME] Home Pay Payments Recipients Cards Re…" at bounding box center [76, 249] width 152 height 498
